Goal: Feedback & Contribution: Submit feedback/report problem

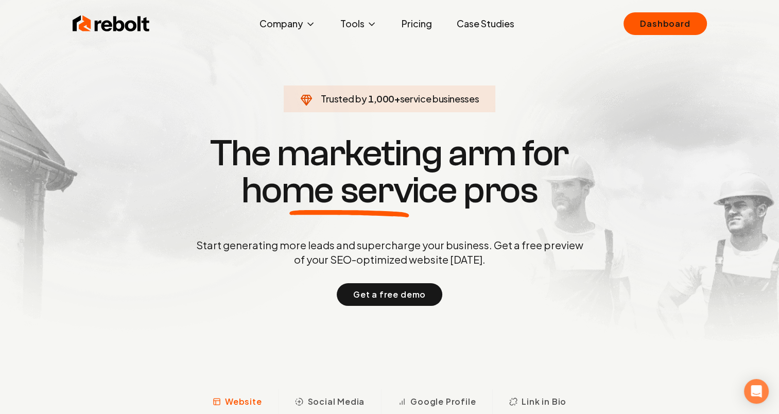
click at [688, 23] on link "Dashboard" at bounding box center [665, 23] width 83 height 23
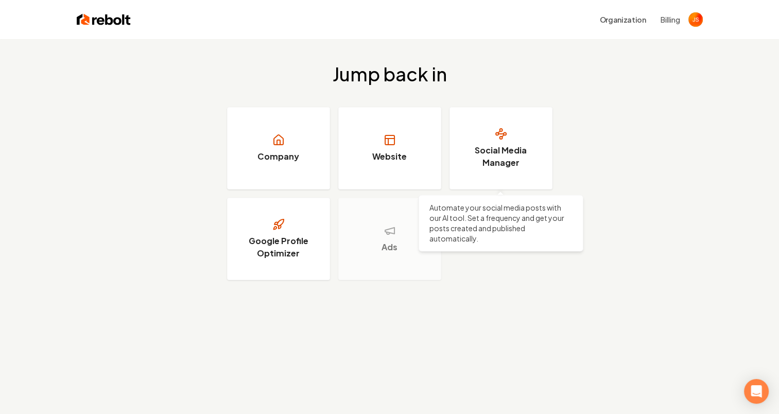
click at [503, 153] on h3 "Social Media Manager" at bounding box center [500, 156] width 77 height 25
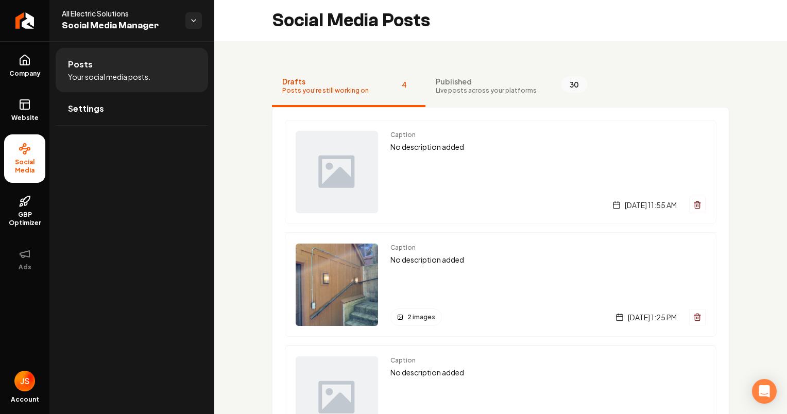
click at [332, 81] on span "Drafts" at bounding box center [325, 81] width 87 height 10
click at [337, 175] on img "Main content area" at bounding box center [337, 172] width 82 height 82
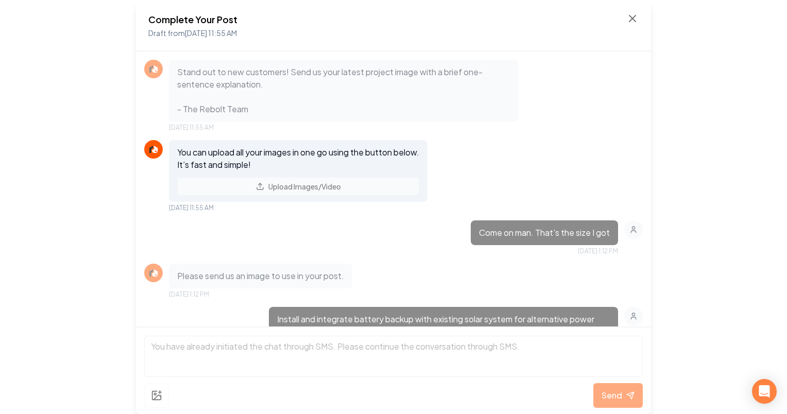
scroll to position [79, 0]
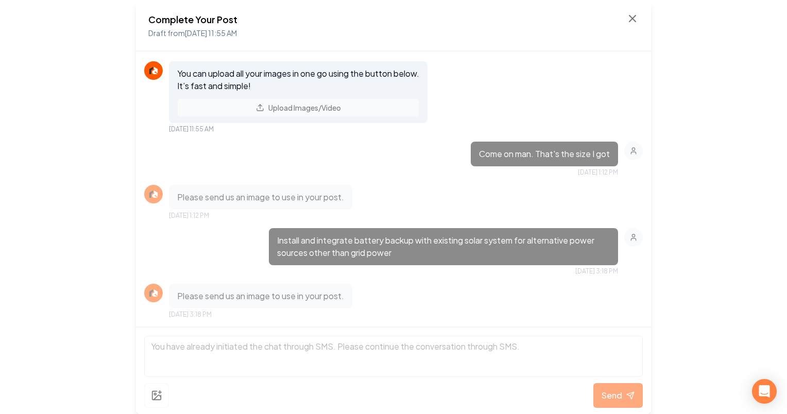
click at [303, 109] on div "You can upload all your images in one go using the button below. It’s fast and …" at bounding box center [298, 92] width 258 height 62
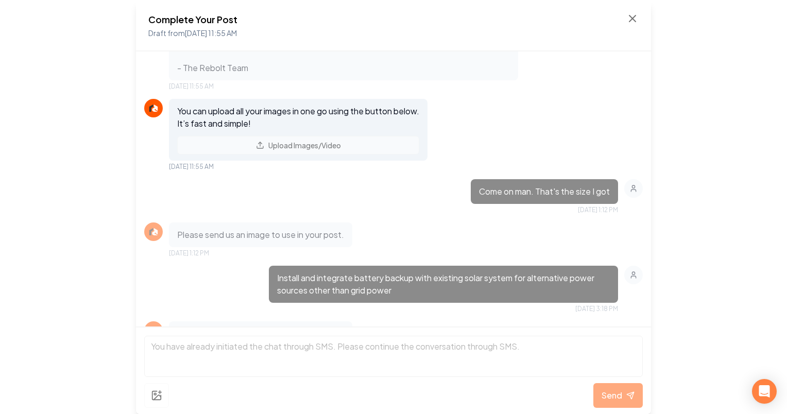
click at [285, 141] on div "You can upload all your images in one go using the button below. It’s fast and …" at bounding box center [298, 130] width 258 height 62
click at [630, 17] on icon at bounding box center [632, 18] width 6 height 6
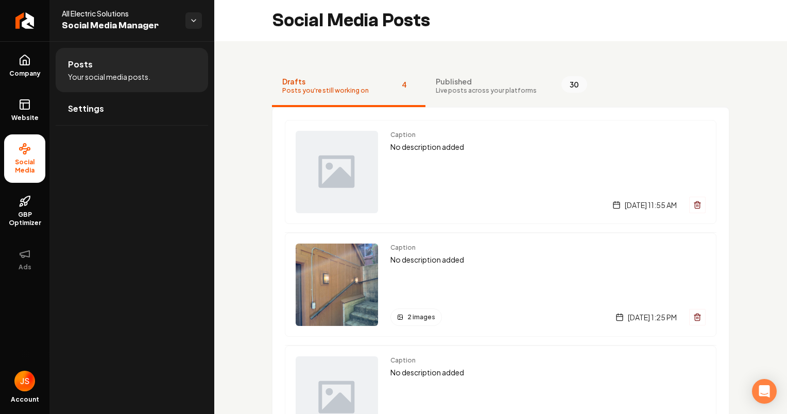
click at [762, 389] on icon "Open Intercom Messenger" at bounding box center [764, 391] width 11 height 12
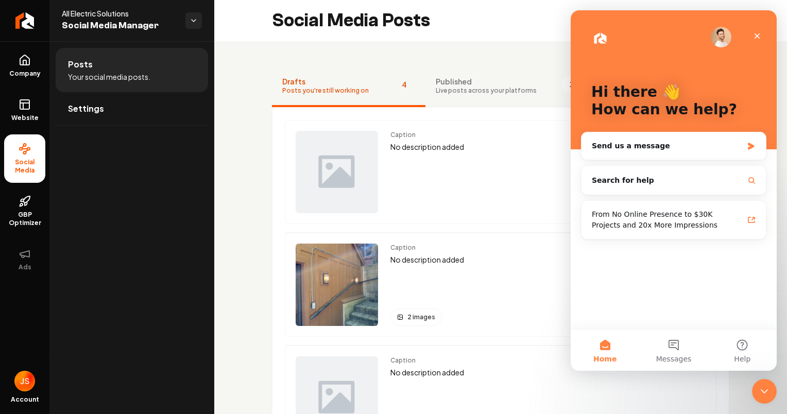
click at [615, 144] on div "Send us a message" at bounding box center [667, 146] width 151 height 11
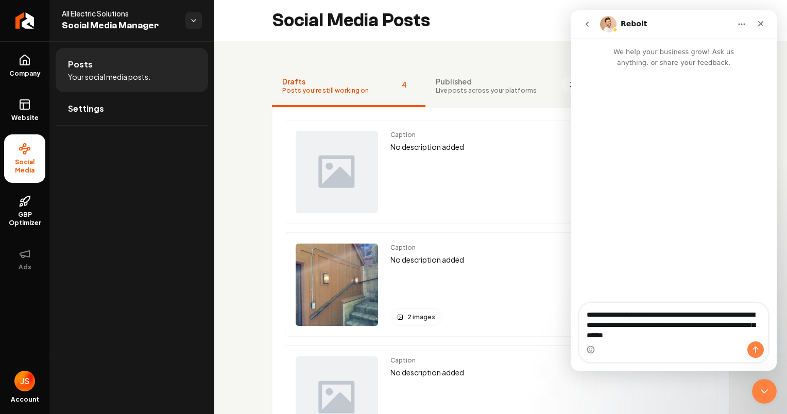
type textarea "**********"
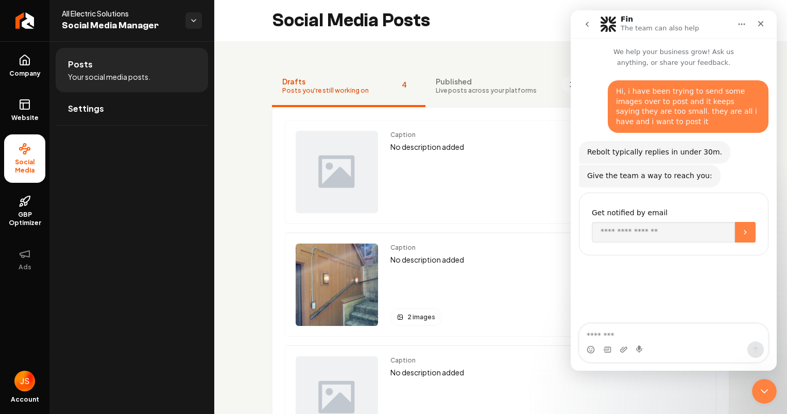
click at [674, 193] on div "You'll be notified here and by SMS Get notified by email" at bounding box center [673, 224] width 189 height 63
click at [667, 225] on input "Enter your email" at bounding box center [663, 232] width 143 height 21
type input "**********"
click at [754, 222] on button "Submit" at bounding box center [745, 232] width 21 height 21
